Goal: Transaction & Acquisition: Purchase product/service

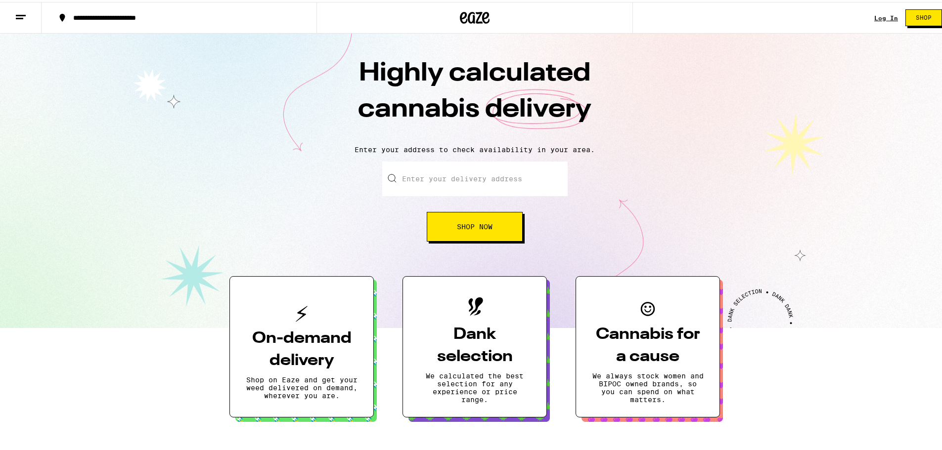
click at [429, 177] on input "Enter your delivery address" at bounding box center [474, 177] width 185 height 35
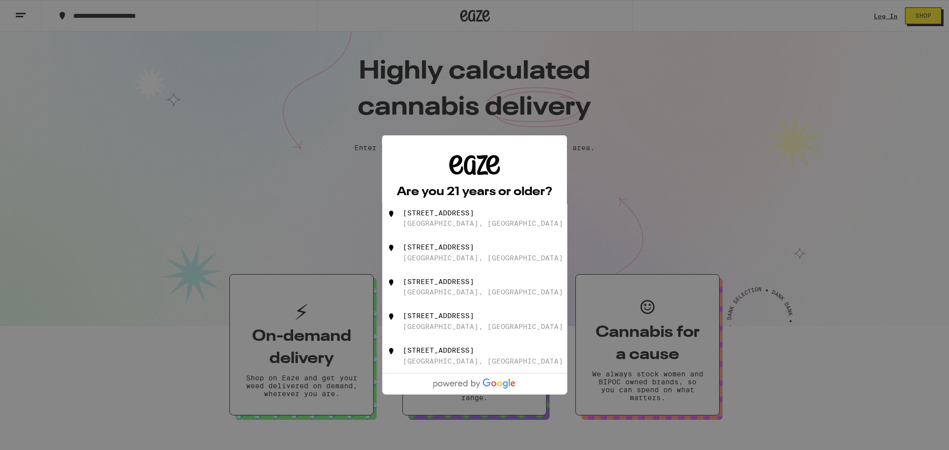
click at [485, 221] on div "[STREET_ADDRESS]" at bounding box center [491, 218] width 176 height 19
type input "[STREET_ADDRESS]"
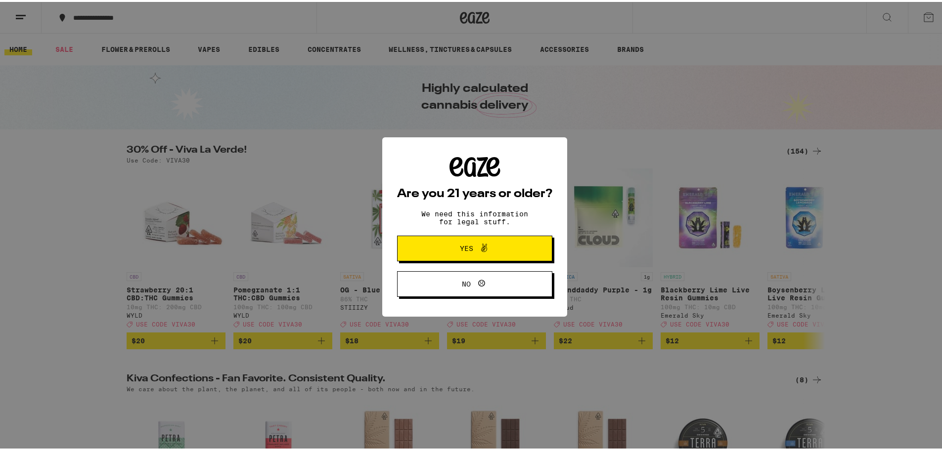
click at [268, 180] on div "Are you 21 years or older? We need this information for legal stuff. Yes No" at bounding box center [474, 225] width 949 height 450
click at [493, 252] on span "Yes" at bounding box center [474, 246] width 75 height 13
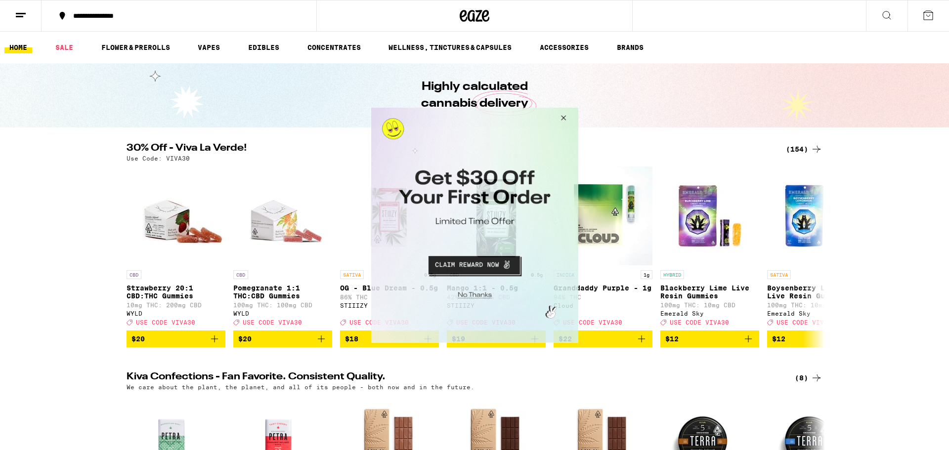
click at [555, 117] on button "Close Modal" at bounding box center [561, 119] width 27 height 24
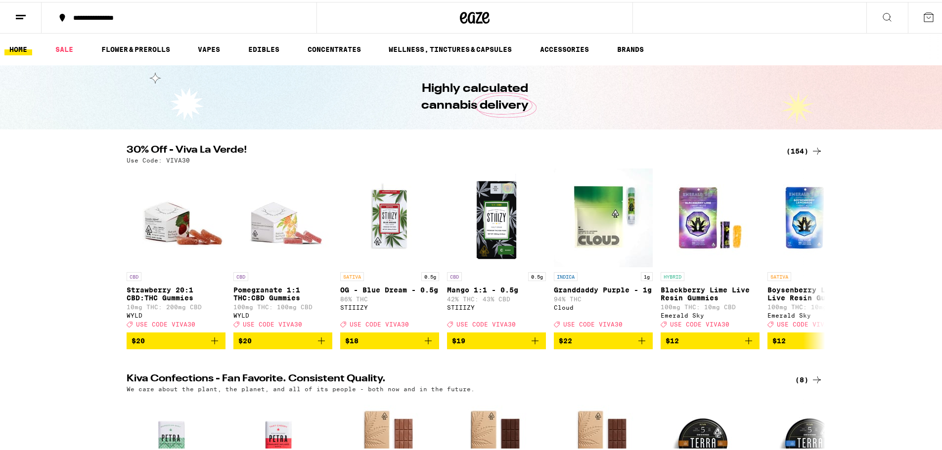
click at [242, 42] on ul "HOME SALE FLOWER & PREROLLS VAPES EDIBLES CONCENTRATES WELLNESS, TINCTURES & CA…" at bounding box center [474, 48] width 949 height 32
click at [273, 44] on link "EDIBLES" at bounding box center [263, 48] width 41 height 12
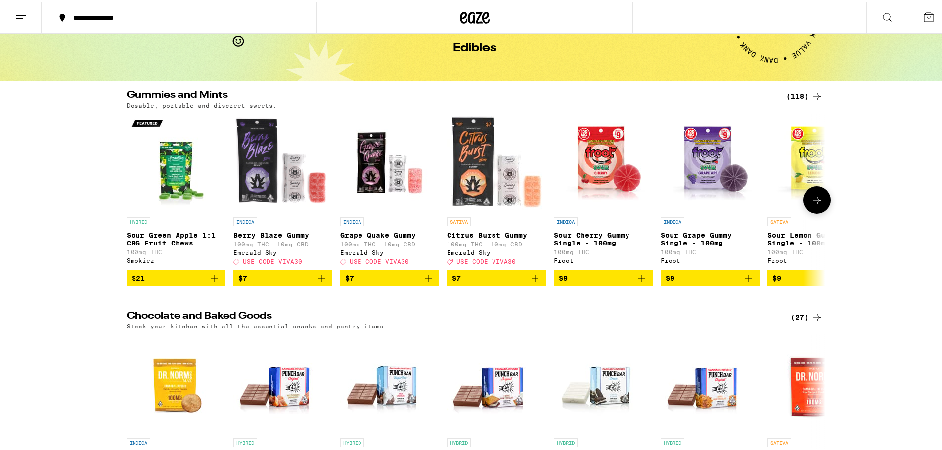
scroll to position [49, 0]
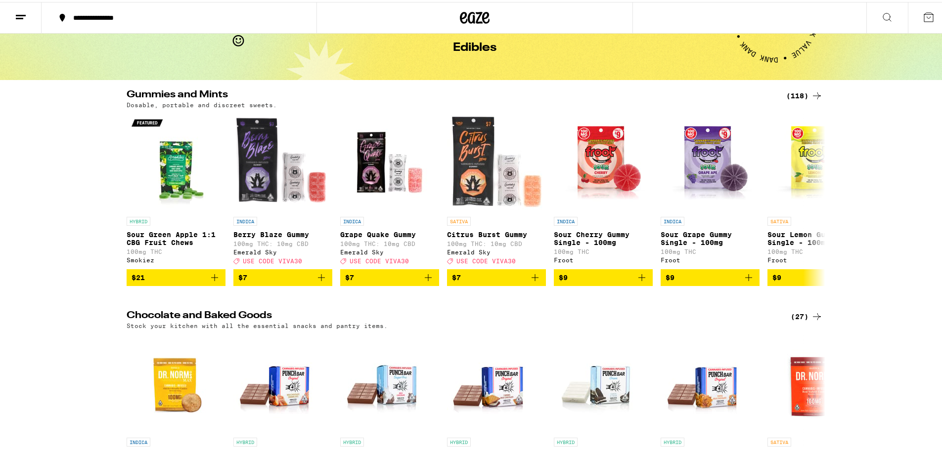
click at [811, 93] on icon at bounding box center [817, 94] width 12 height 12
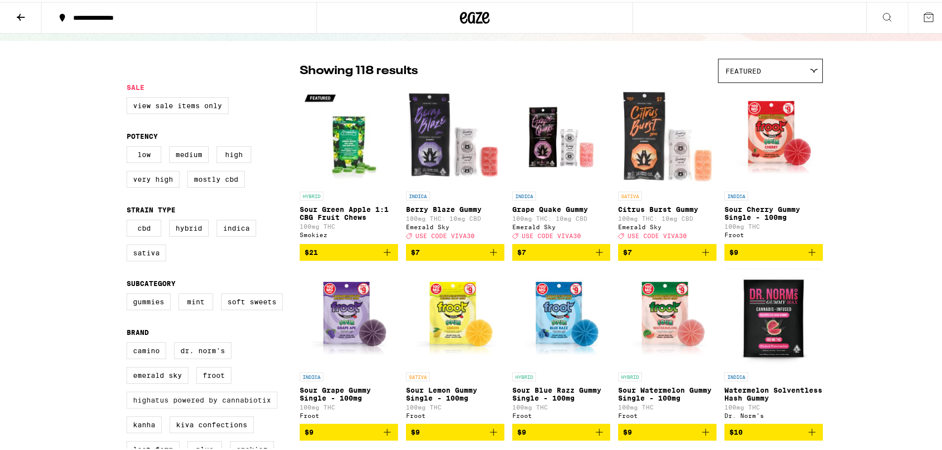
scroll to position [148, 0]
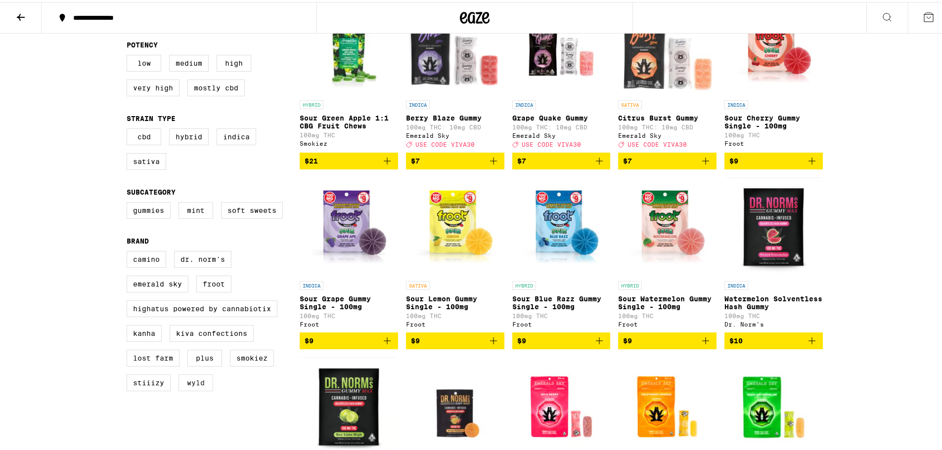
click at [200, 389] on label "WYLD" at bounding box center [195, 381] width 35 height 17
click at [129, 251] on input "WYLD" at bounding box center [129, 251] width 0 height 0
checkbox input "true"
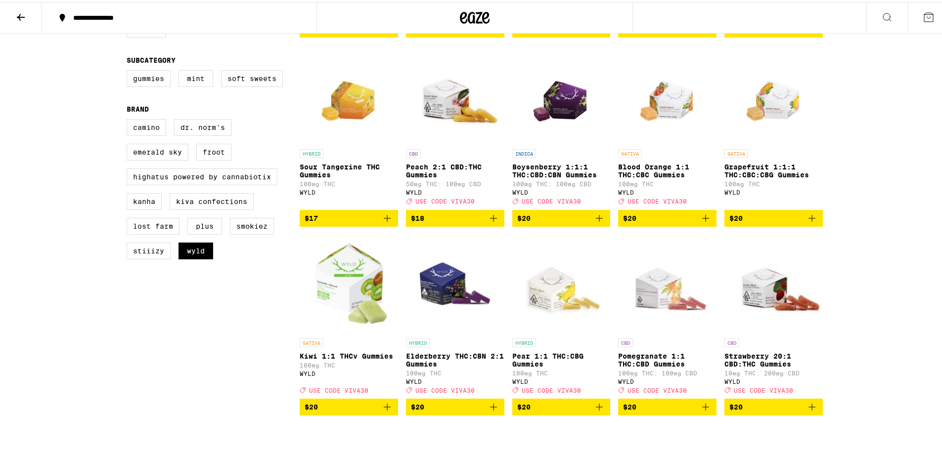
scroll to position [395, 0]
